Goal: Register for event/course

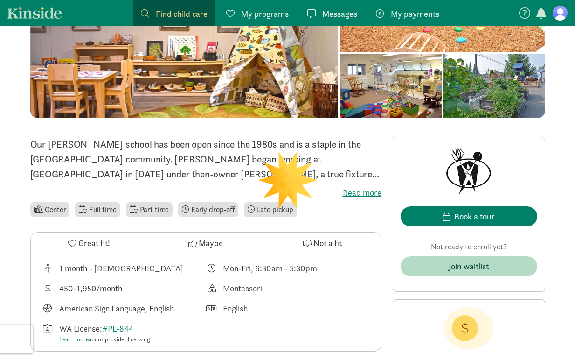
scroll to position [214, 0]
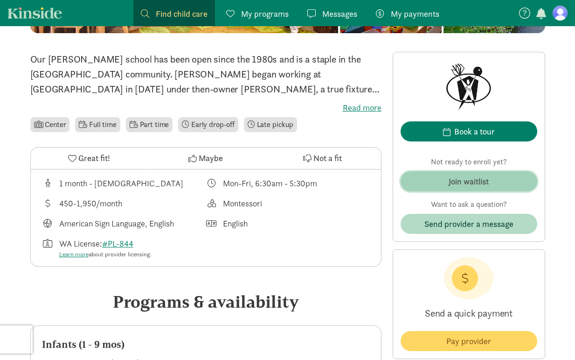
click at [441, 179] on span "Join waitlist" at bounding box center [469, 181] width 122 height 13
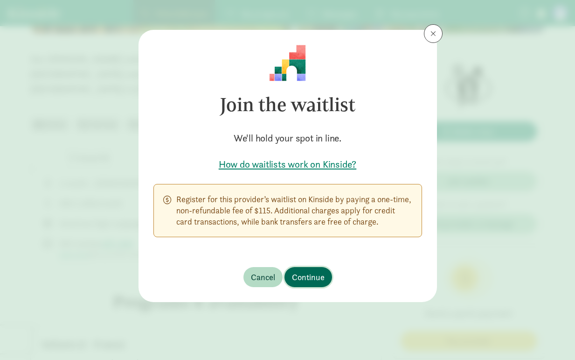
click at [315, 280] on span "Continue" at bounding box center [308, 277] width 33 height 13
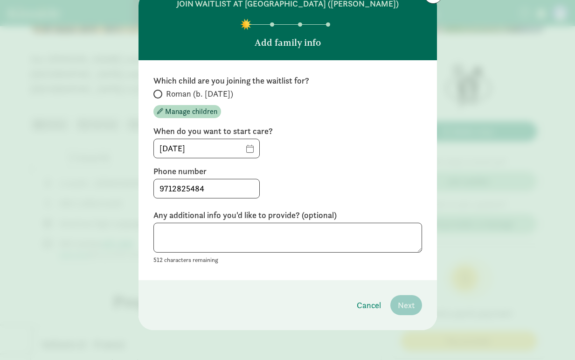
scroll to position [39, 0]
click at [175, 92] on span "Roman (b. [DATE])" at bounding box center [199, 93] width 67 height 11
click at [160, 92] on input "Roman (b. [DATE])" at bounding box center [157, 94] width 6 height 6
radio input "true"
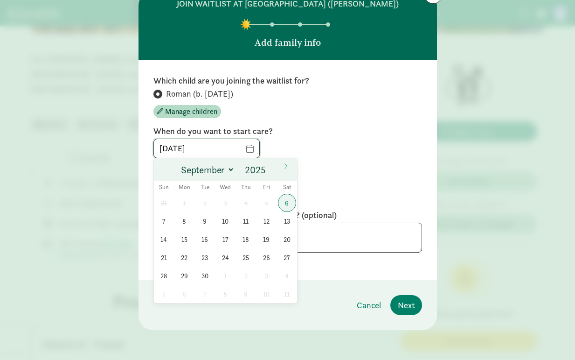
click at [245, 153] on input "[DATE]" at bounding box center [206, 148] width 105 height 19
click at [249, 173] on input "2025" at bounding box center [257, 169] width 30 height 13
click at [264, 173] on input "2025" at bounding box center [257, 169] width 30 height 13
click at [271, 168] on span at bounding box center [270, 166] width 7 height 7
type input "2026"
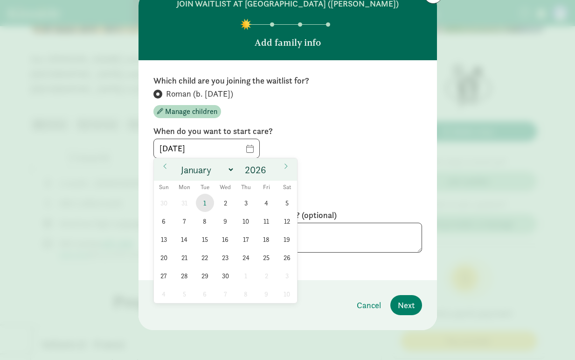
click at [207, 203] on span "1" at bounding box center [205, 203] width 18 height 18
type input "[DATE]"
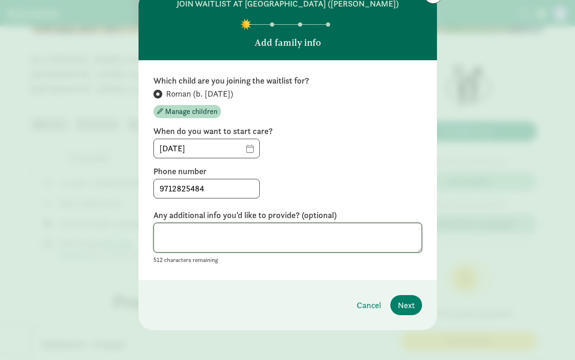
click at [208, 234] on textarea at bounding box center [288, 238] width 269 height 30
click at [390, 301] on div "Cancel Next" at bounding box center [386, 305] width 73 height 20
click at [408, 302] on span "Next" at bounding box center [406, 305] width 17 height 13
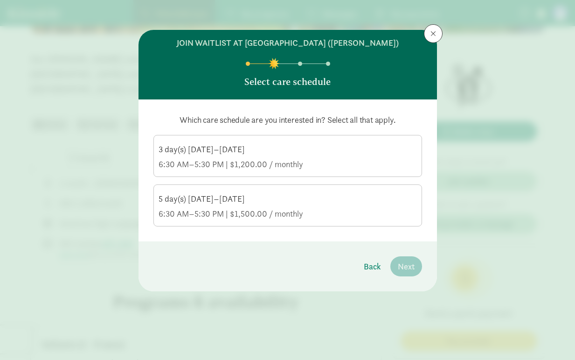
scroll to position [0, 0]
click at [294, 206] on div "5 day(s) [DATE]–[DATE] 6:30 AM–5:30 PM | $1,500.00 / monthly" at bounding box center [288, 206] width 259 height 26
click at [0, 0] on input "5 day(s) [DATE]–[DATE] 6:30 AM–5:30 PM | $1,500.00 / monthly" at bounding box center [0, 0] width 0 height 0
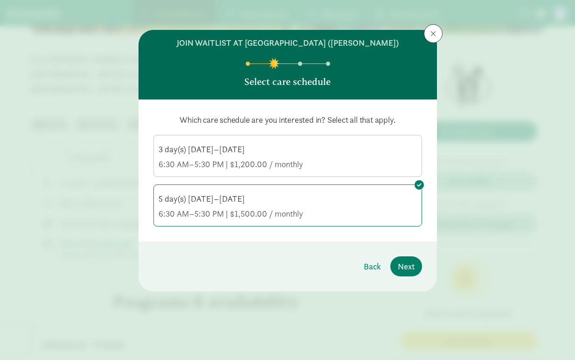
click at [298, 167] on div "6:30 AM–5:30 PM | $1,200.00 / monthly" at bounding box center [288, 164] width 259 height 11
click at [0, 0] on input "3 day(s) [DATE]–[DATE] 6:30 AM–5:30 PM | $1,200.00 / monthly" at bounding box center [0, 0] width 0 height 0
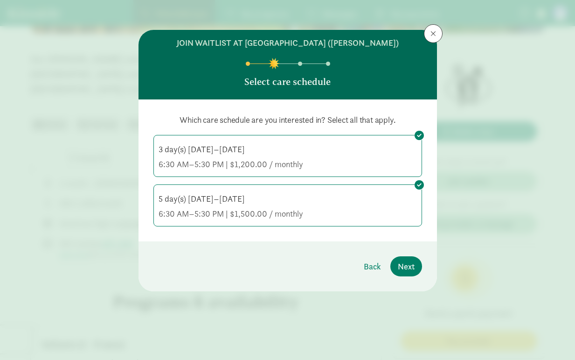
click at [347, 180] on div "Which care schedule are you interested in? Select all that apply. 3 day(s) [DAT…" at bounding box center [288, 170] width 269 height 112
click at [355, 219] on label "5 day(s) [DATE]–[DATE] 6:30 AM–5:30 PM | $1,500.00 / monthly" at bounding box center [288, 204] width 268 height 39
click at [0, 0] on input "5 day(s) [DATE]–[DATE] 6:30 AM–5:30 PM | $1,500.00 / monthly" at bounding box center [0, 0] width 0 height 0
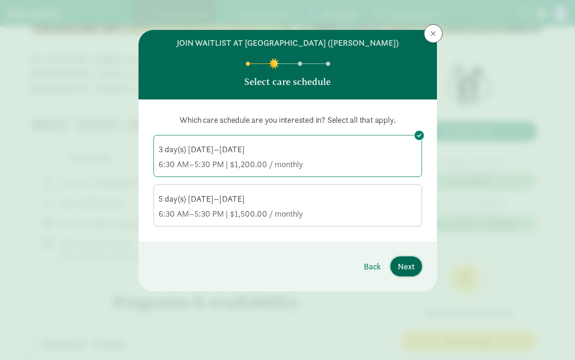
click at [402, 267] on span "Next" at bounding box center [406, 266] width 17 height 13
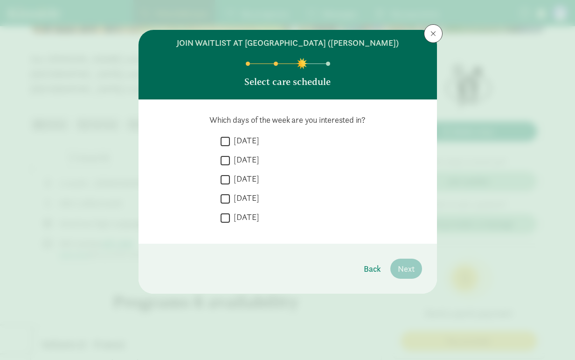
click at [238, 157] on label "[DATE]" at bounding box center [244, 159] width 29 height 11
click at [230, 157] on input "[DATE]" at bounding box center [225, 160] width 9 height 13
checkbox input "true"
click at [243, 140] on label "[DATE]" at bounding box center [244, 140] width 29 height 11
click at [230, 140] on input "[DATE]" at bounding box center [225, 141] width 9 height 13
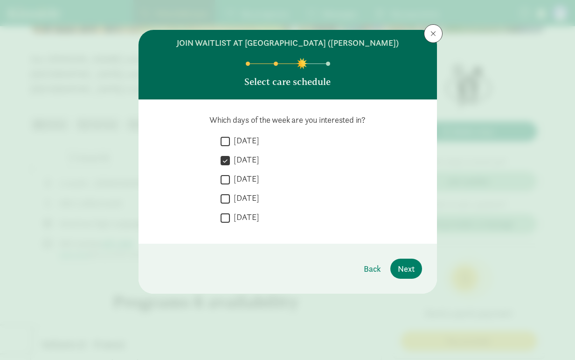
checkbox input "true"
click at [242, 187] on div " [DATE]" at bounding box center [322, 181] width 202 height 17
click at [238, 198] on label "[DATE]" at bounding box center [244, 197] width 29 height 11
click at [230, 198] on input "[DATE]" at bounding box center [225, 198] width 9 height 13
checkbox input "true"
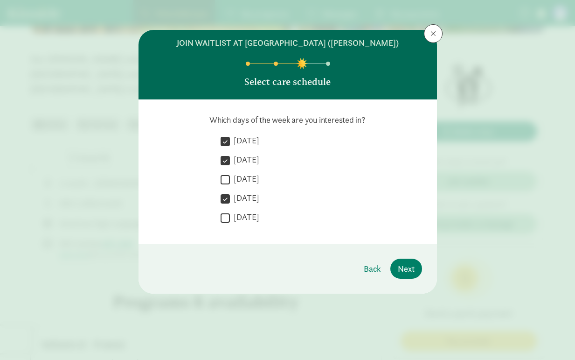
click at [234, 177] on label "[DATE]" at bounding box center [244, 178] width 29 height 11
click at [230, 177] on input "[DATE]" at bounding box center [225, 179] width 9 height 13
checkbox input "true"
click at [249, 217] on label "[DATE]" at bounding box center [244, 216] width 29 height 11
click at [230, 217] on input "[DATE]" at bounding box center [225, 217] width 9 height 13
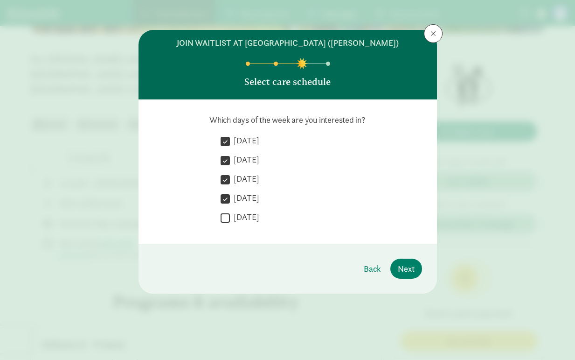
checkbox input "true"
click at [241, 144] on label "[DATE]" at bounding box center [244, 140] width 29 height 11
click at [230, 144] on input "[DATE]" at bounding box center [225, 141] width 9 height 13
checkbox input "false"
click at [242, 227] on div " [DATE]" at bounding box center [322, 219] width 202 height 17
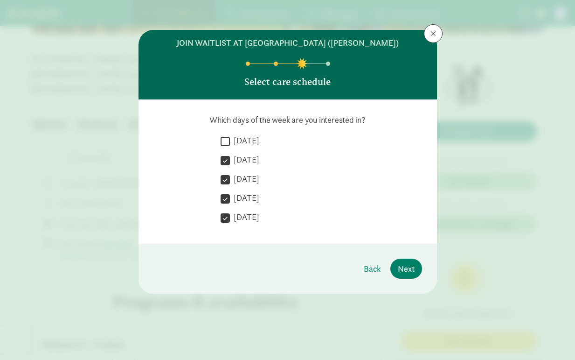
click at [243, 214] on label "[DATE]" at bounding box center [244, 216] width 29 height 11
click at [230, 214] on input "[DATE]" at bounding box center [225, 217] width 9 height 13
checkbox input "false"
click at [406, 266] on span "Next" at bounding box center [406, 268] width 17 height 13
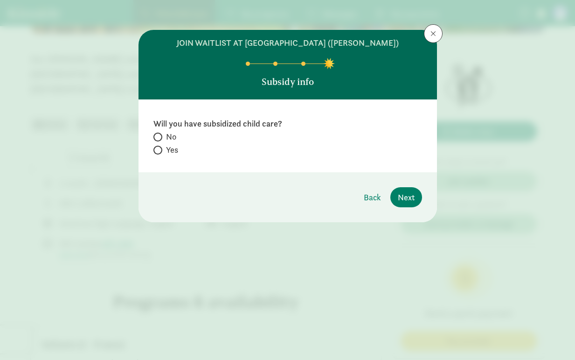
click at [161, 140] on label "No" at bounding box center [288, 136] width 269 height 11
click at [160, 140] on input "No" at bounding box center [157, 137] width 6 height 6
radio input "true"
click at [404, 202] on span "Next" at bounding box center [406, 197] width 17 height 13
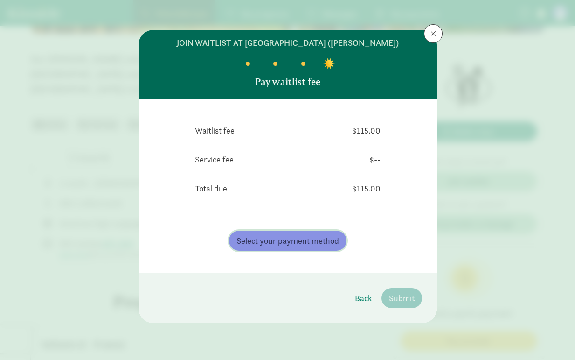
click at [322, 238] on span "Select your payment method" at bounding box center [288, 240] width 103 height 13
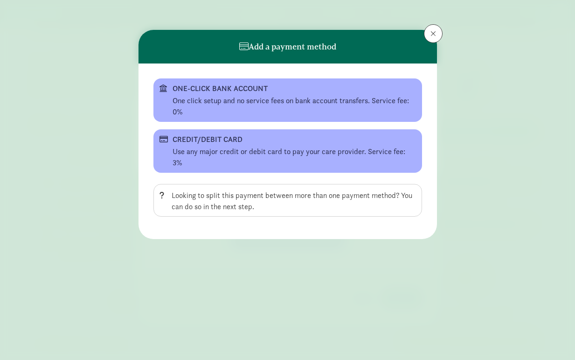
click at [436, 33] on span at bounding box center [434, 33] width 6 height 7
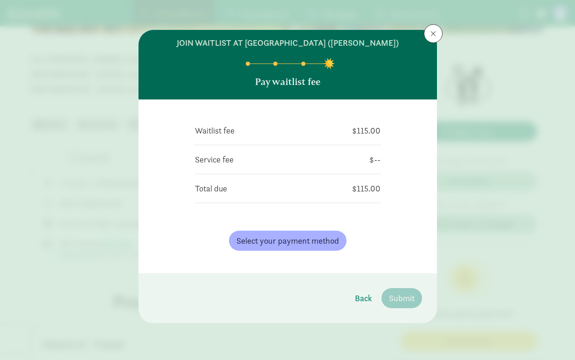
click at [432, 30] on span at bounding box center [434, 33] width 6 height 7
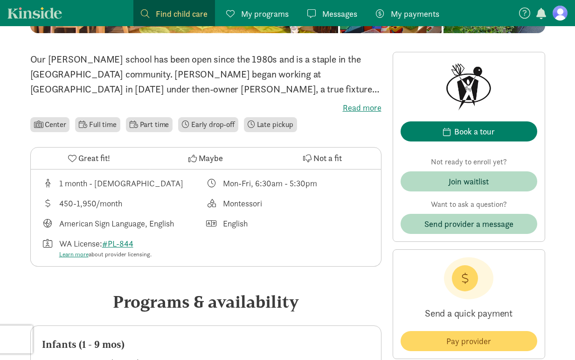
click at [556, 18] on figure at bounding box center [560, 13] width 15 height 15
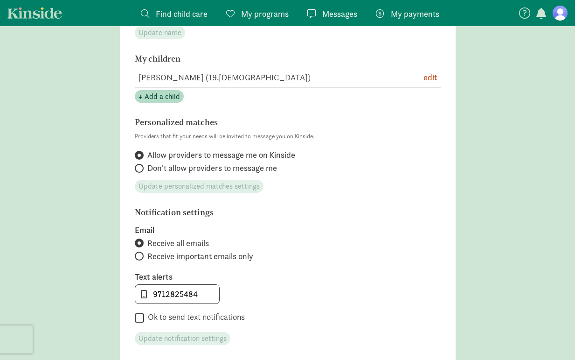
click at [417, 14] on span "My payments" at bounding box center [415, 13] width 49 height 13
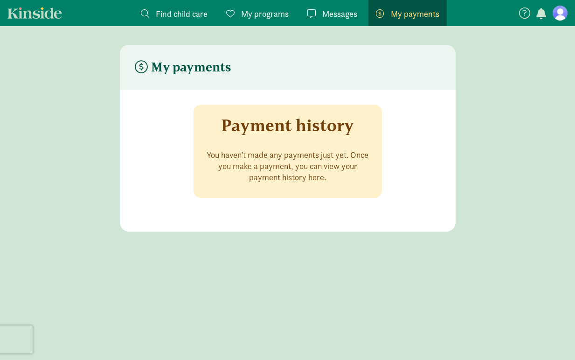
click at [283, 17] on span "My programs" at bounding box center [265, 13] width 48 height 13
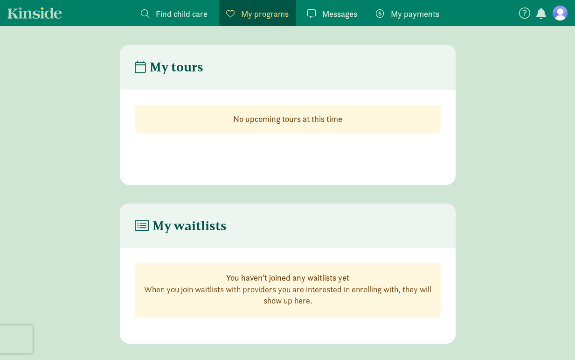
click at [186, 15] on span "Find child care" at bounding box center [182, 13] width 52 height 13
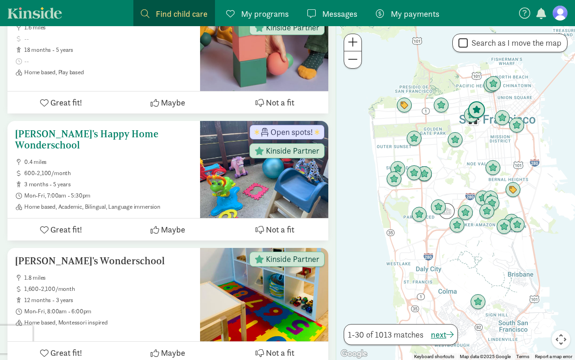
scroll to position [1086, 0]
